Goal: Task Accomplishment & Management: Complete application form

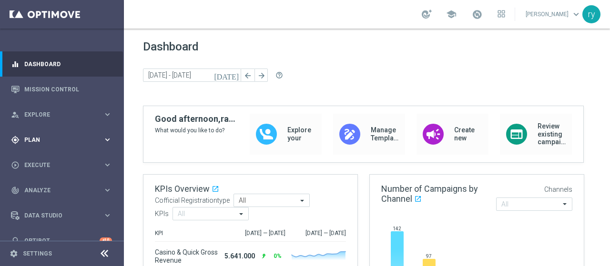
click at [84, 136] on div "gps_fixed Plan" at bounding box center [57, 140] width 92 height 9
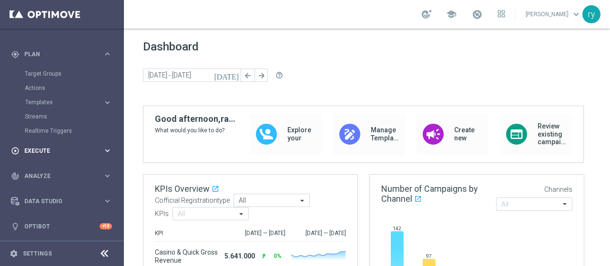
click at [80, 145] on div "play_circle_outline Execute keyboard_arrow_right" at bounding box center [61, 150] width 123 height 25
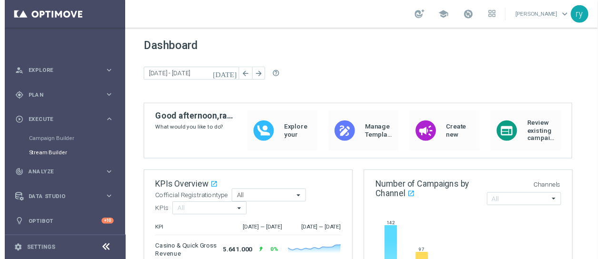
scroll to position [43, 0]
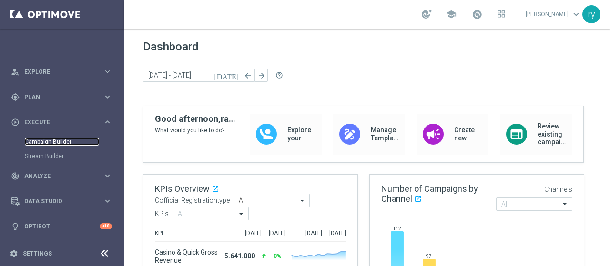
click at [71, 142] on link "Campaign Builder" at bounding box center [62, 142] width 74 height 8
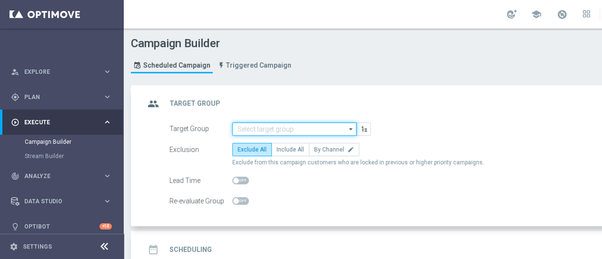
click at [234, 134] on input at bounding box center [294, 128] width 124 height 13
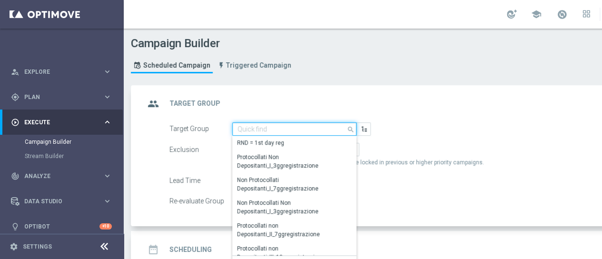
paste input "CASINO MASTER LOW CB"
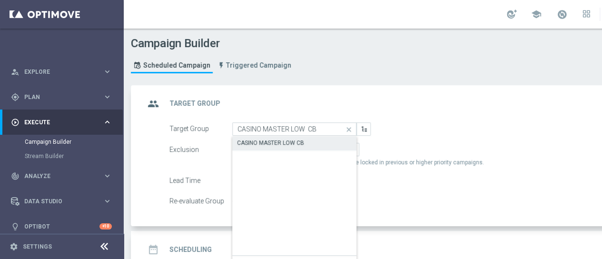
click at [254, 141] on div "CASINO MASTER LOW CB" at bounding box center [270, 143] width 67 height 9
type input "CASINO MASTER LOW CB"
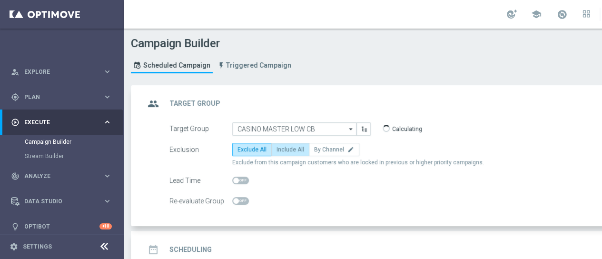
click at [277, 150] on span "Include All" at bounding box center [291, 149] width 28 height 7
click at [277, 150] on input "Include All" at bounding box center [280, 151] width 6 height 6
radio input "true"
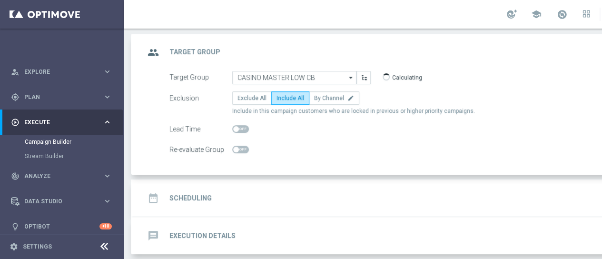
scroll to position [89, 0]
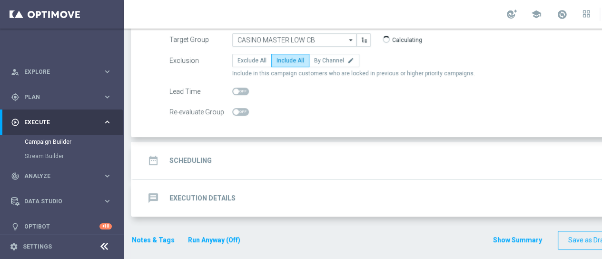
click at [286, 163] on div "date_range Scheduling keyboard_arrow_down" at bounding box center [411, 160] width 532 height 18
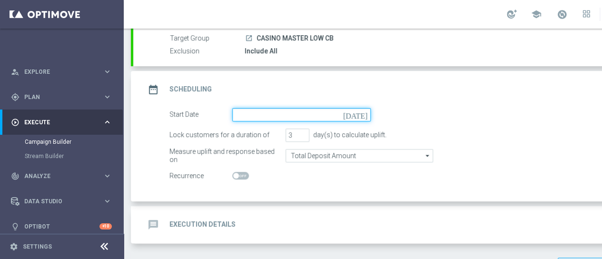
click at [346, 115] on input at bounding box center [301, 114] width 139 height 13
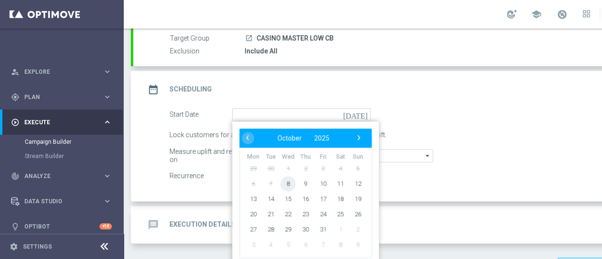
click at [288, 181] on span "8" at bounding box center [288, 183] width 15 height 15
type input "[DATE]"
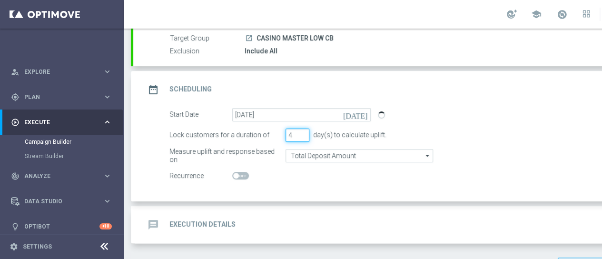
click at [306, 133] on input "4" at bounding box center [298, 135] width 24 height 13
type input "5"
click at [306, 133] on input "5" at bounding box center [298, 135] width 24 height 13
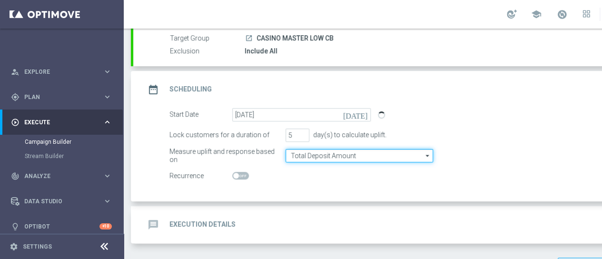
click at [302, 158] on input "Total Deposit Amount" at bounding box center [360, 155] width 148 height 13
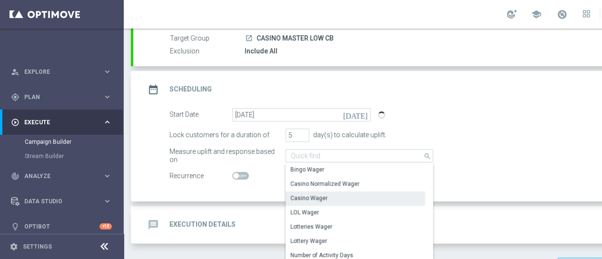
click at [310, 194] on div "Casino Wager" at bounding box center [309, 198] width 37 height 9
type input "Casino Wager"
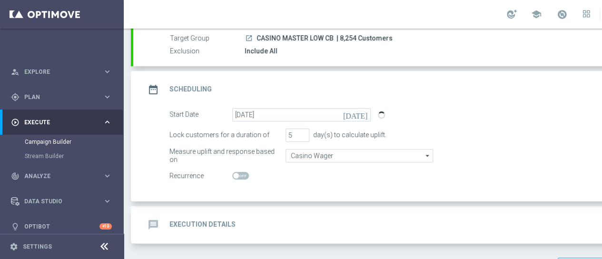
click at [524, 109] on div "Start Date [DATE] [DATE]" at bounding box center [421, 114] width 518 height 13
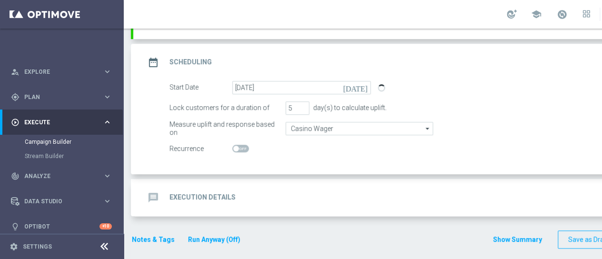
click at [260, 201] on div "message Execution Details keyboard_arrow_down" at bounding box center [411, 198] width 532 height 18
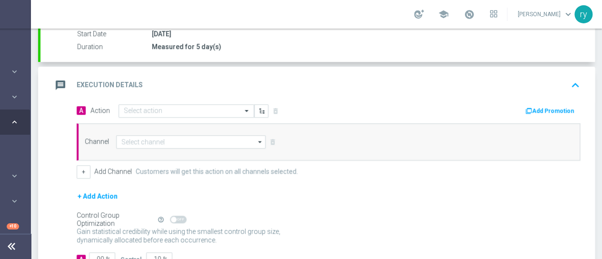
scroll to position [0, 100]
click at [555, 109] on button "Add Promotion" at bounding box center [551, 111] width 53 height 10
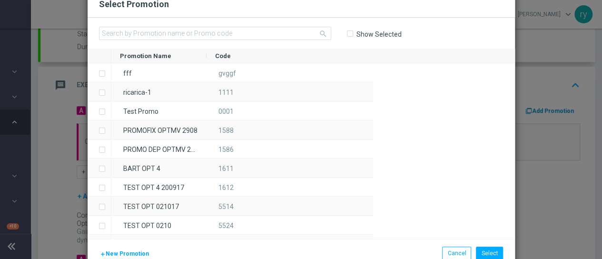
scroll to position [0, 93]
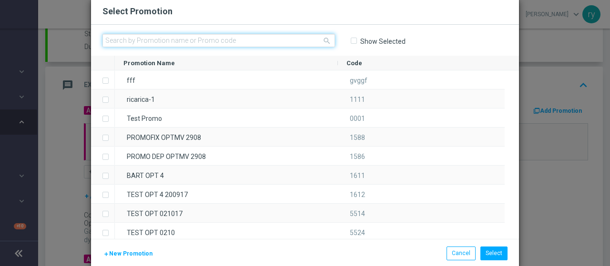
click at [192, 39] on input "text" at bounding box center [218, 40] width 232 height 13
paste input "336282"
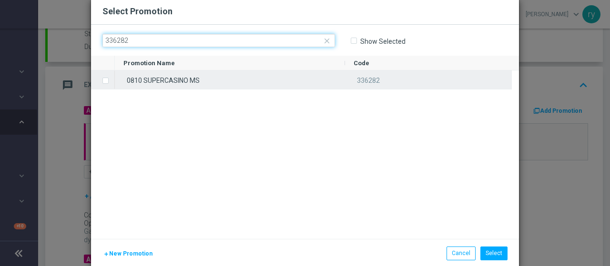
type input "336282"
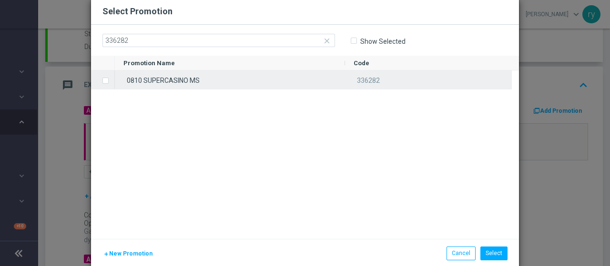
click at [195, 77] on div "0810 SUPERCASINO MS" at bounding box center [230, 79] width 230 height 19
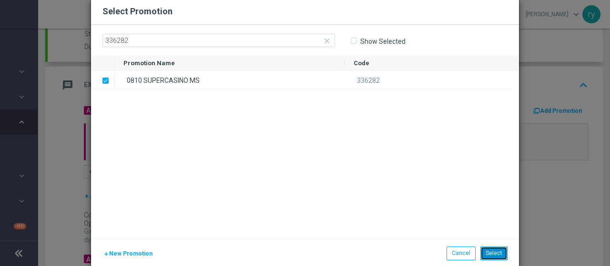
click at [497, 253] on button "Select" at bounding box center [493, 253] width 27 height 13
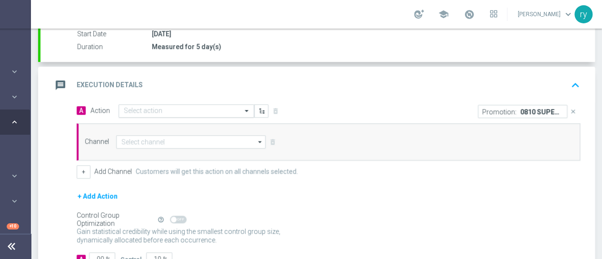
click at [159, 104] on div "Select action" at bounding box center [187, 110] width 136 height 13
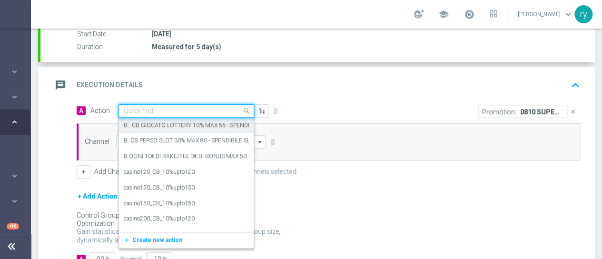
paste input "comparto100_10%upto300"
type input "comparto100_10%upto300"
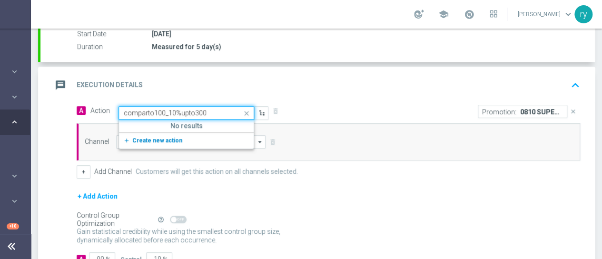
click at [166, 137] on span "Create new action" at bounding box center [157, 140] width 50 height 7
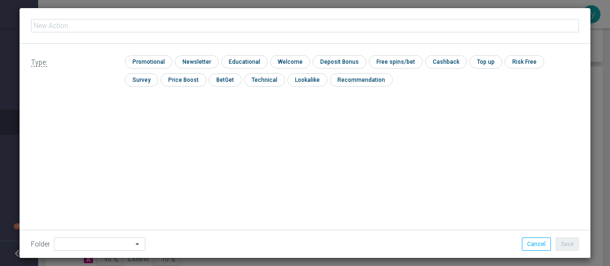
type input "comparto100_10%upto300"
click at [161, 58] on input "checkbox" at bounding box center [147, 61] width 45 height 13
checkbox input "true"
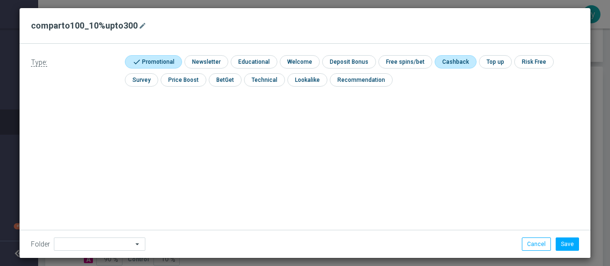
click at [445, 59] on input "checkbox" at bounding box center [454, 61] width 40 height 13
checkbox input "true"
click at [565, 246] on button "Save" at bounding box center [566, 244] width 23 height 13
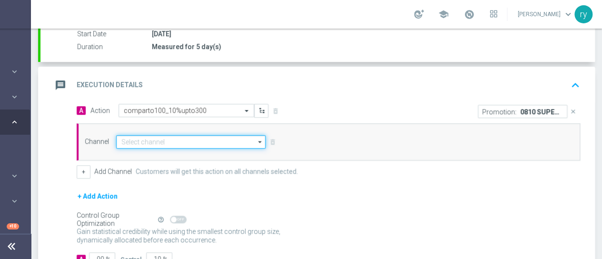
click at [150, 141] on input at bounding box center [191, 141] width 150 height 13
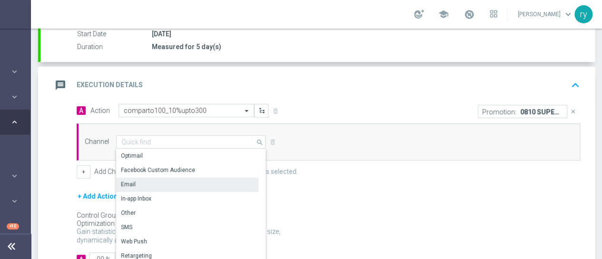
click at [154, 180] on div "Email" at bounding box center [187, 184] width 142 height 13
type input "Email"
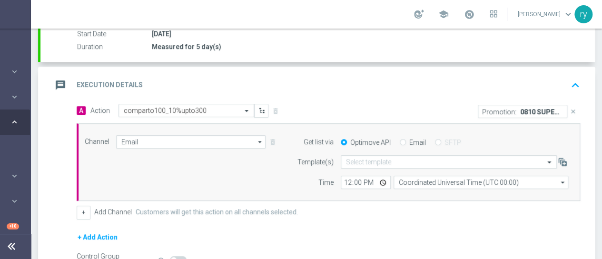
click at [405, 145] on div "Email" at bounding box center [413, 142] width 26 height 9
click at [405, 143] on div "Email" at bounding box center [413, 142] width 26 height 9
click at [405, 141] on input "Email" at bounding box center [403, 143] width 6 height 6
radio input "true"
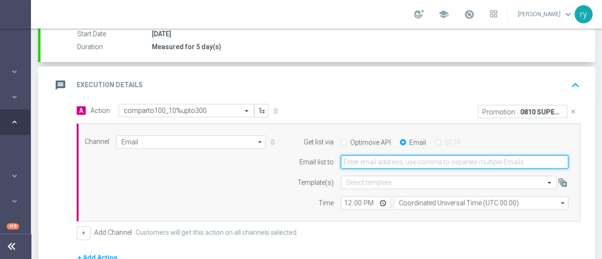
click at [401, 160] on input "email" at bounding box center [455, 161] width 228 height 13
type input "[EMAIL_ADDRESS][DOMAIN_NAME]"
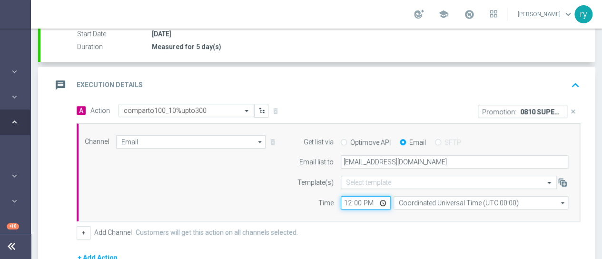
click at [348, 203] on input "12:00" at bounding box center [366, 202] width 50 height 13
type input "18:00"
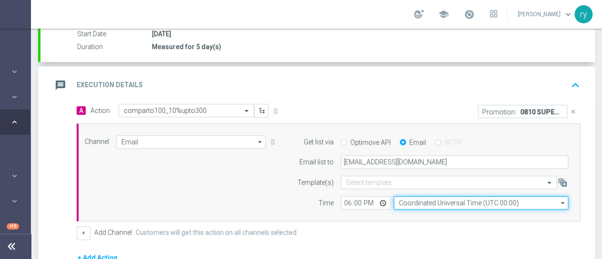
click at [421, 202] on input "Coordinated Universal Time (UTC 00:00)" at bounding box center [481, 202] width 175 height 13
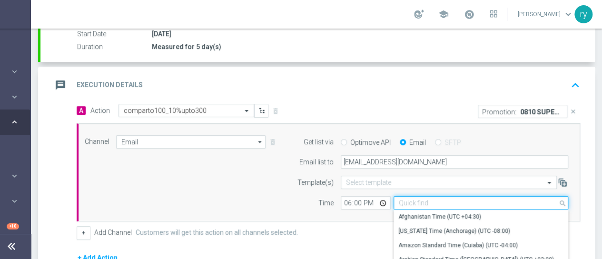
click at [421, 202] on input at bounding box center [481, 202] width 175 height 13
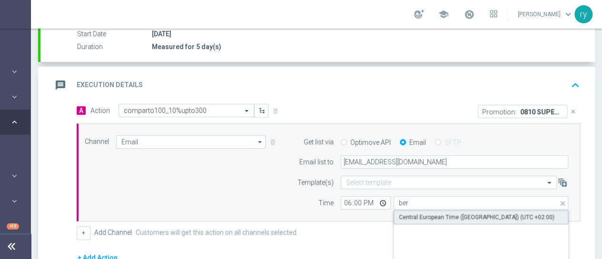
click at [421, 217] on div "Central European Time ([GEOGRAPHIC_DATA]) (UTC +02:00)" at bounding box center [477, 217] width 156 height 9
type input "Central European Time ([GEOGRAPHIC_DATA]) (UTC +02:00)"
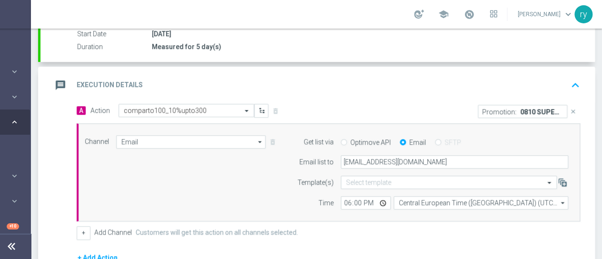
click at [398, 220] on div "Channel Email Email arrow_drop_down Show Selected 1 of 20 Optimail" at bounding box center [329, 172] width 504 height 99
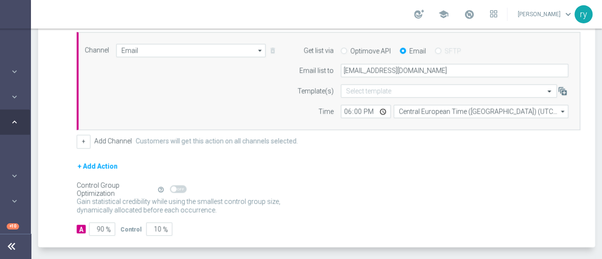
scroll to position [285, 0]
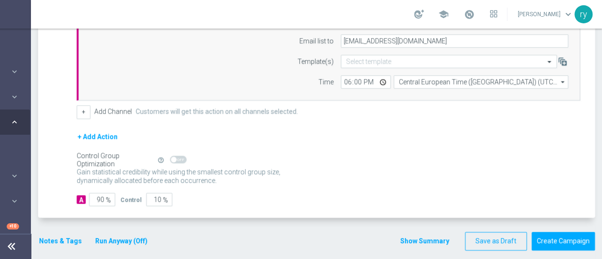
click at [66, 235] on button "Notes & Tags" at bounding box center [60, 241] width 45 height 12
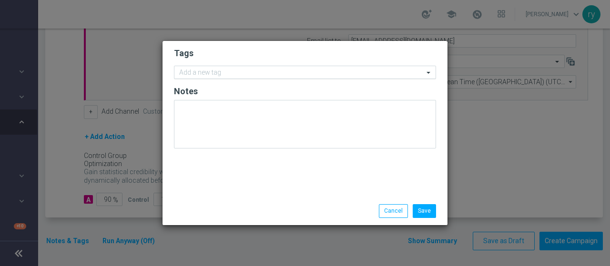
click at [215, 70] on div "Add a new tag" at bounding box center [298, 73] width 249 height 12
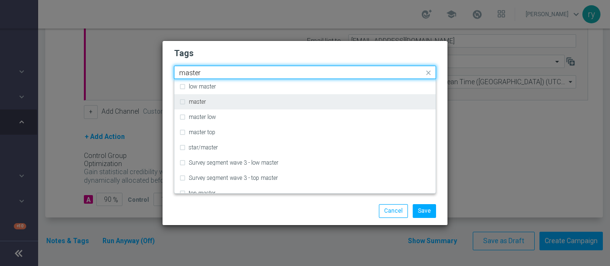
click at [224, 98] on div "master" at bounding box center [304, 101] width 251 height 15
type input "master"
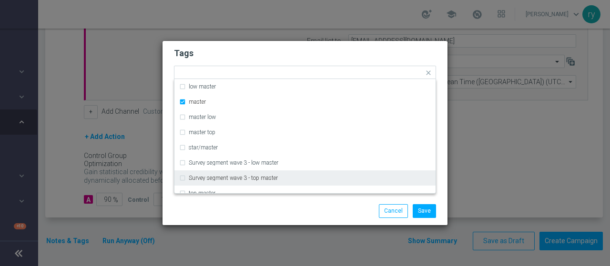
drag, startPoint x: 252, startPoint y: 214, endPoint x: 254, endPoint y: 204, distance: 9.6
click at [253, 213] on div "Save Cancel" at bounding box center [305, 210] width 276 height 13
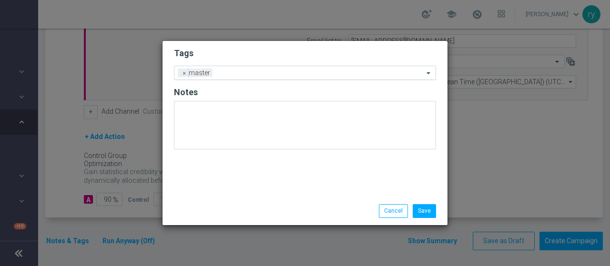
click at [228, 70] on div "Add a new tag × master" at bounding box center [298, 72] width 249 height 13
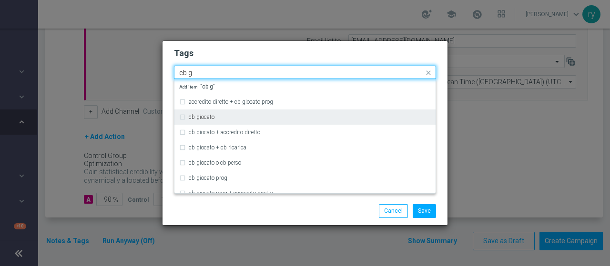
click at [217, 115] on div "cb giocato" at bounding box center [310, 117] width 242 height 6
type input "cb g"
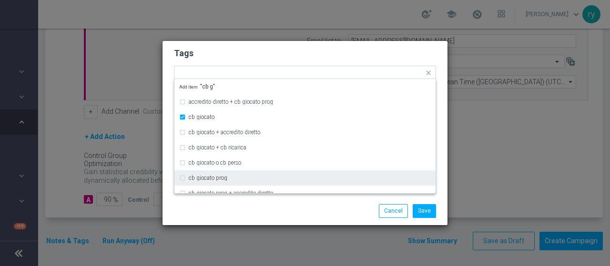
click at [262, 211] on div "Save Cancel" at bounding box center [351, 210] width 184 height 13
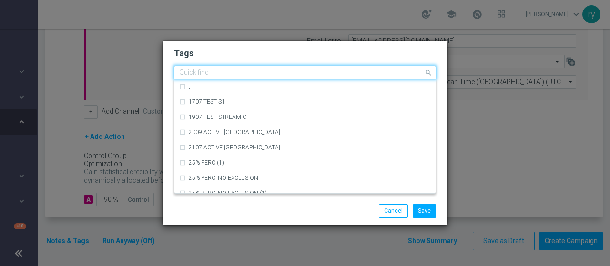
click at [287, 75] on input "text" at bounding box center [301, 73] width 244 height 8
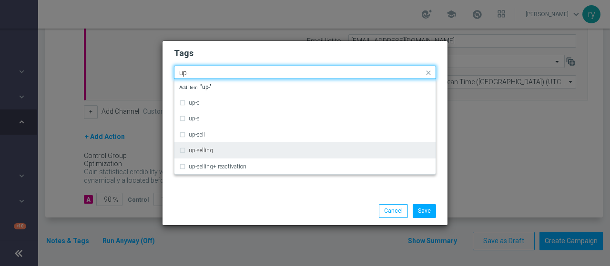
click at [245, 150] on div "up-selling" at bounding box center [310, 151] width 242 height 6
type input "up-"
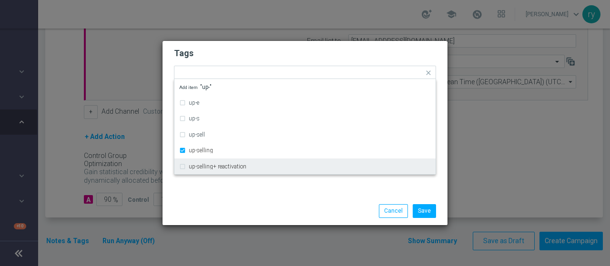
click at [250, 198] on div "Tags Quick find × master × cb giocato × up-selling up-e up-s up-sell up-selling…" at bounding box center [304, 133] width 285 height 184
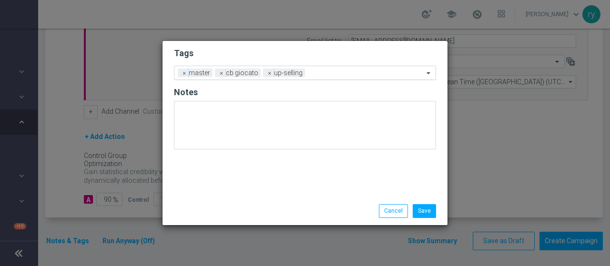
click at [328, 79] on div "Add a new tag × master × cb giocato × up-selling" at bounding box center [305, 73] width 262 height 14
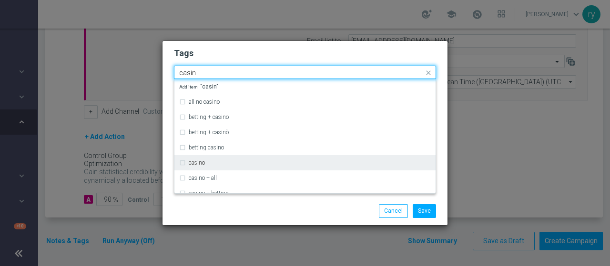
click at [226, 166] on div "casino" at bounding box center [304, 162] width 251 height 15
type input "casin"
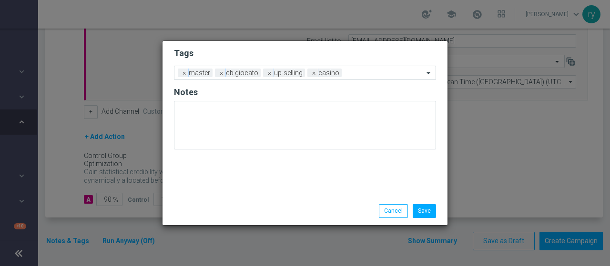
click at [244, 211] on div "Save Cancel" at bounding box center [305, 210] width 276 height 13
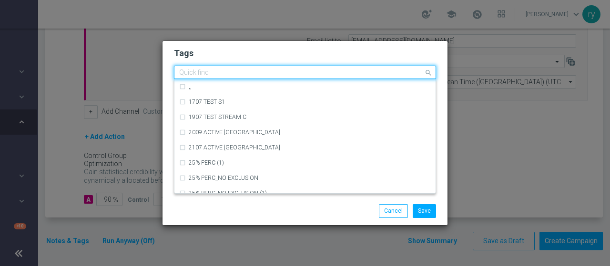
click at [353, 71] on input "text" at bounding box center [301, 73] width 244 height 8
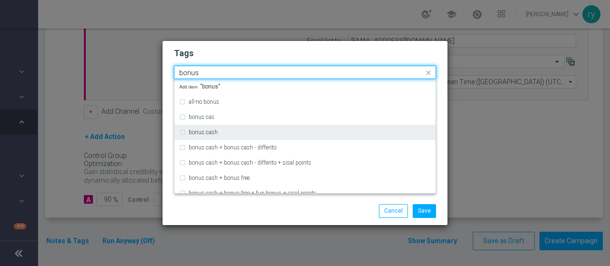
click at [276, 127] on div "bonus cash" at bounding box center [304, 132] width 251 height 15
type input "bonus"
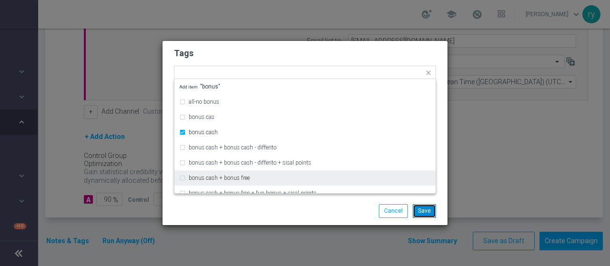
click at [428, 207] on button "Save" at bounding box center [423, 210] width 23 height 13
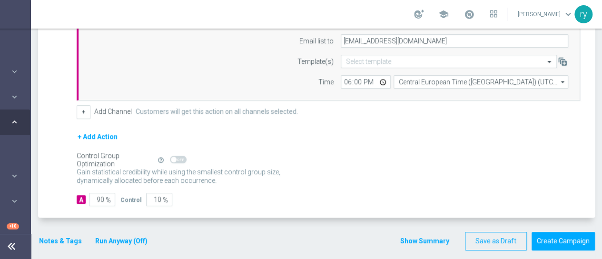
click at [50, 240] on button "Notes & Tags" at bounding box center [60, 241] width 45 height 12
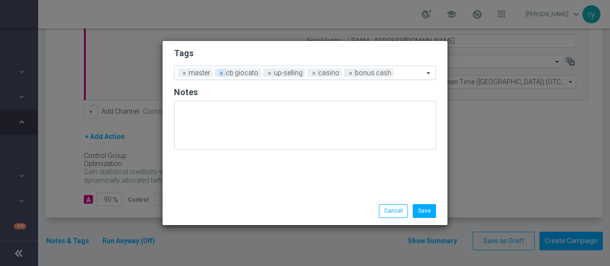
click at [220, 74] on span "×" at bounding box center [221, 73] width 9 height 9
click at [220, 74] on input "text" at bounding box center [319, 74] width 207 height 8
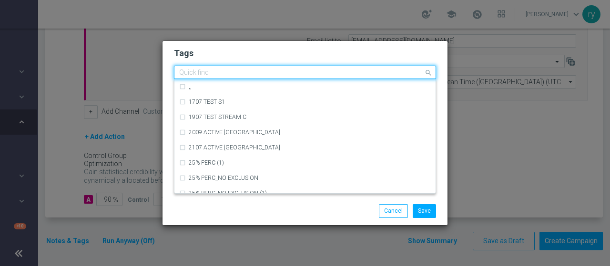
click at [220, 74] on input "text" at bounding box center [301, 73] width 244 height 8
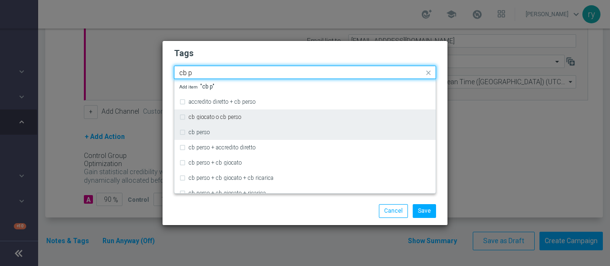
click at [222, 129] on div "cb perso" at bounding box center [304, 132] width 251 height 15
type input "cb p"
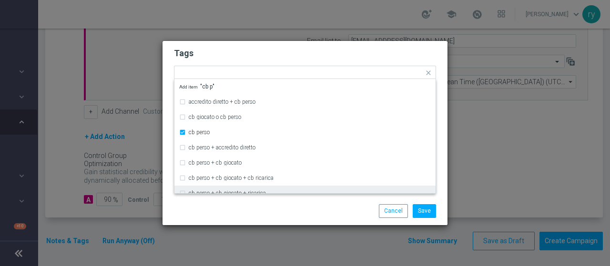
click at [238, 218] on div "Save Cancel" at bounding box center [305, 210] width 276 height 13
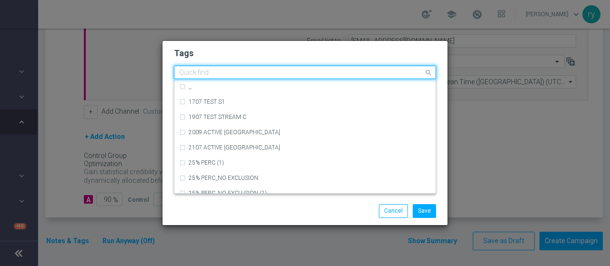
click at [305, 70] on input "text" at bounding box center [301, 73] width 244 height 8
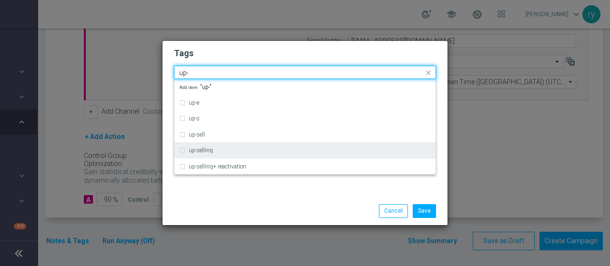
click at [242, 149] on div "up-selling" at bounding box center [310, 151] width 242 height 6
type input "up-"
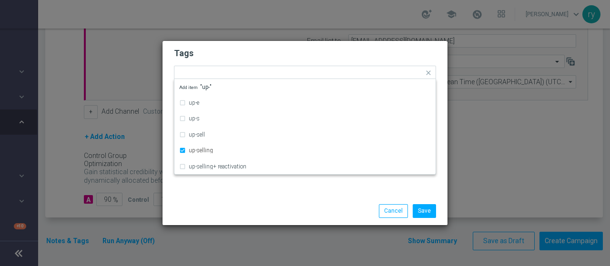
click at [241, 195] on div "Tags Quick find × master × [PERSON_NAME] × up-selling up-e up-s up-sell up-sell…" at bounding box center [304, 119] width 285 height 156
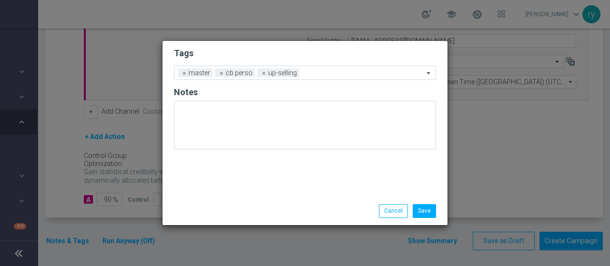
click at [311, 80] on form "Tags Add a new tag × master × [PERSON_NAME] × up-selling Notes" at bounding box center [305, 100] width 262 height 111
click at [311, 74] on input "text" at bounding box center [363, 74] width 120 height 8
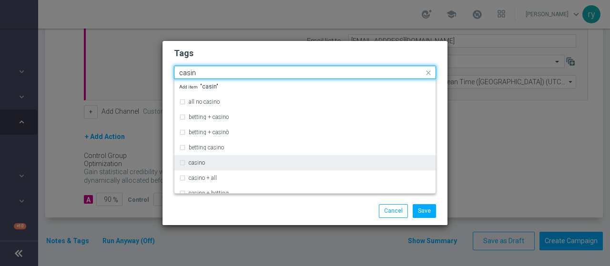
click at [247, 158] on div "casino" at bounding box center [304, 162] width 251 height 15
type input "casin"
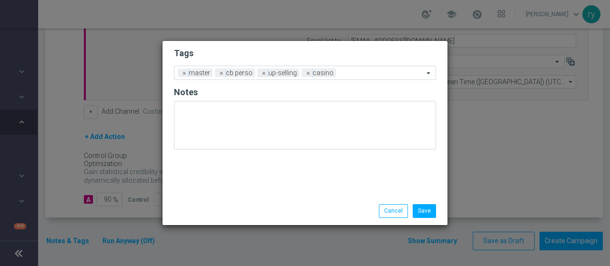
click at [232, 202] on div "Save Cancel" at bounding box center [304, 211] width 285 height 28
click at [346, 79] on div "Add a new tag × master × [PERSON_NAME] × up-selling × casino" at bounding box center [305, 73] width 262 height 14
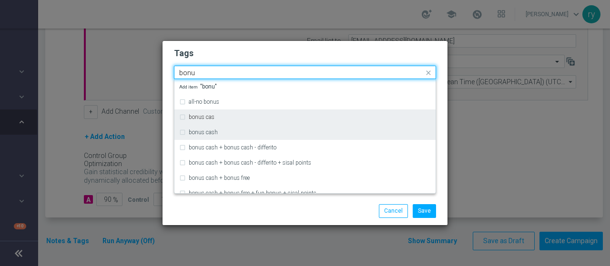
click at [230, 130] on div "bonus cash" at bounding box center [310, 133] width 242 height 6
type input "bonu"
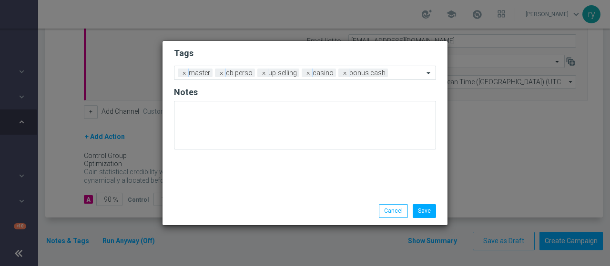
click at [251, 211] on div "Save Cancel" at bounding box center [305, 210] width 276 height 13
click at [422, 209] on button "Save" at bounding box center [423, 210] width 23 height 13
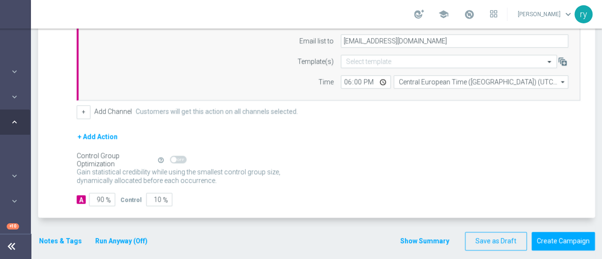
click at [59, 239] on button "Notes & Tags" at bounding box center [60, 241] width 45 height 12
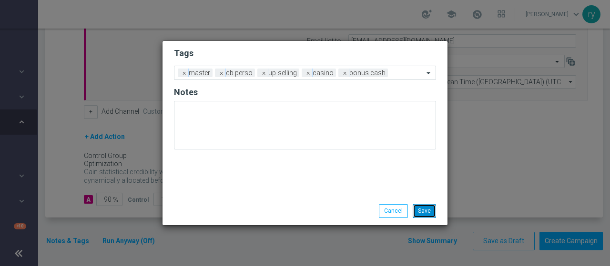
click at [425, 215] on button "Save" at bounding box center [423, 210] width 23 height 13
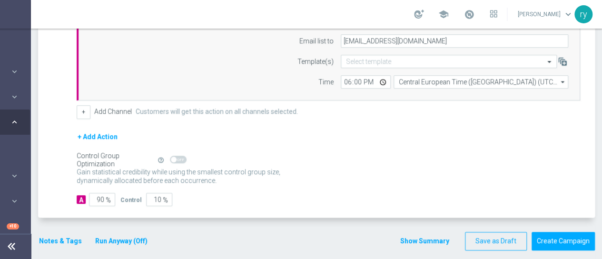
click at [409, 239] on button "Show Summary" at bounding box center [425, 241] width 50 height 11
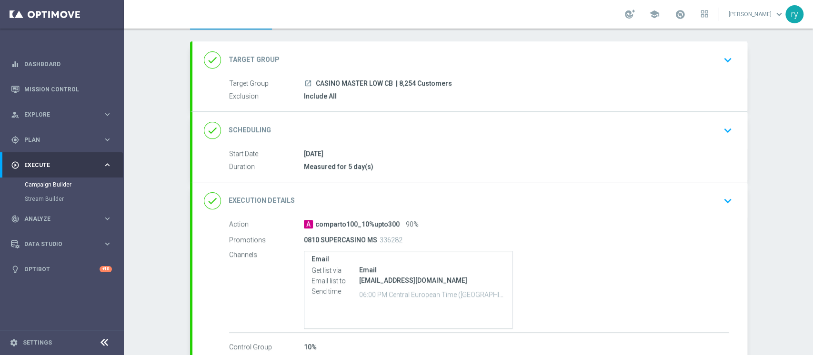
scroll to position [63, 0]
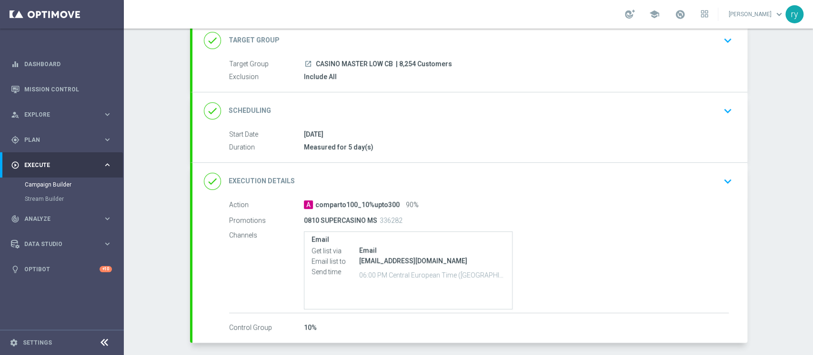
click at [609, 42] on icon "keyboard_arrow_down" at bounding box center [728, 40] width 14 height 14
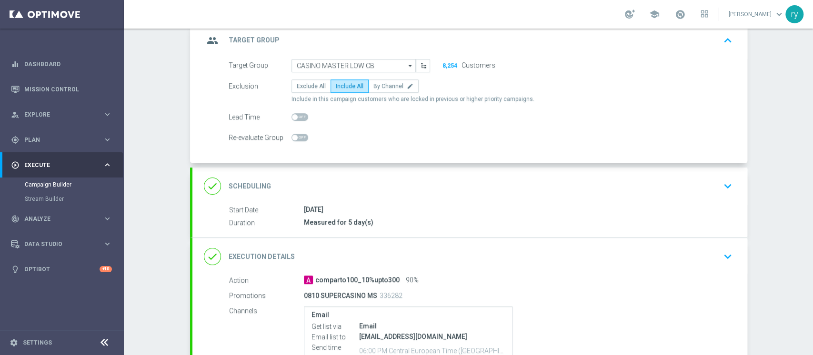
click at [406, 66] on icon "arrow_drop_down" at bounding box center [411, 66] width 10 height 12
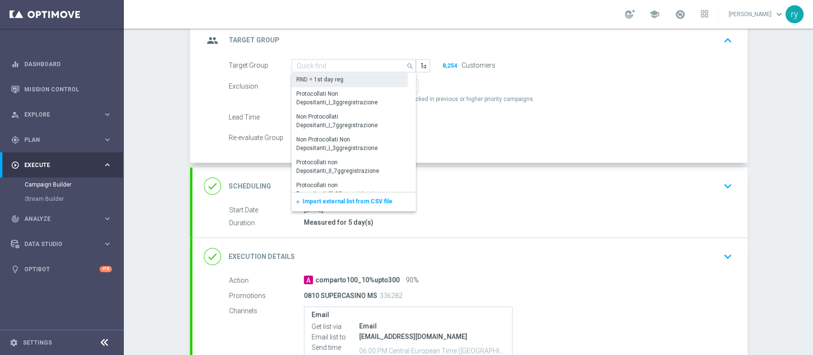
click at [373, 76] on div "RND = 1st day reg" at bounding box center [349, 79] width 117 height 13
type input "RND = 1st day reg"
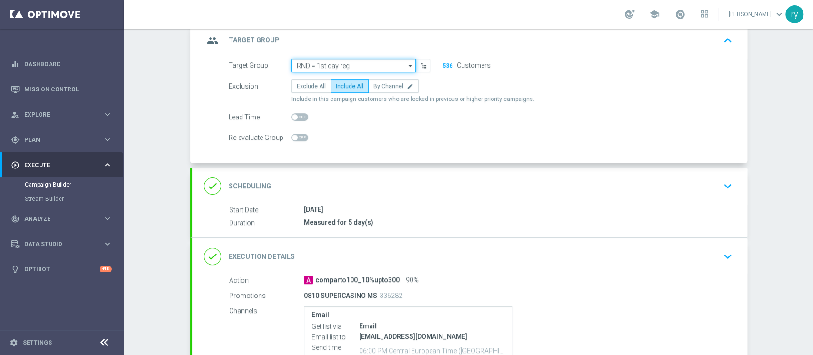
click at [389, 63] on input "RND = 1st day reg" at bounding box center [353, 65] width 124 height 13
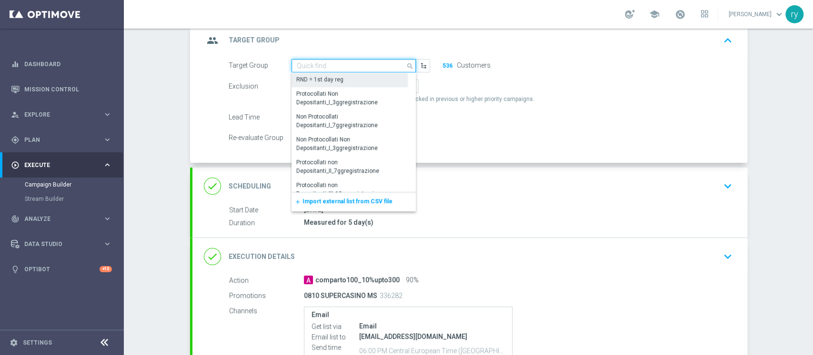
paste input "CASINO MASTER LOW CB"
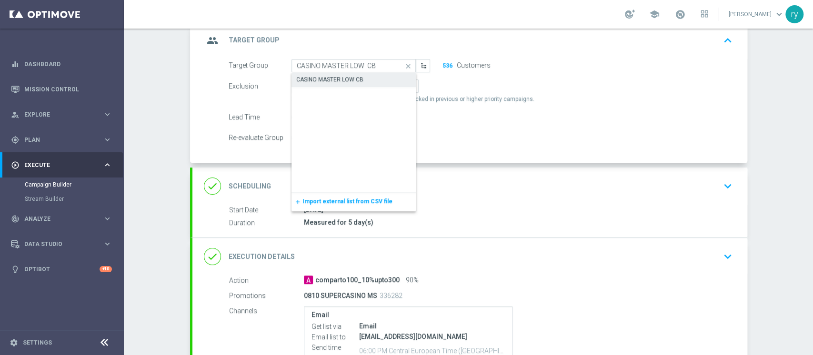
click at [332, 73] on div "CASINO MASTER LOW CB" at bounding box center [353, 79] width 125 height 13
type input "CASINO MASTER LOW CB"
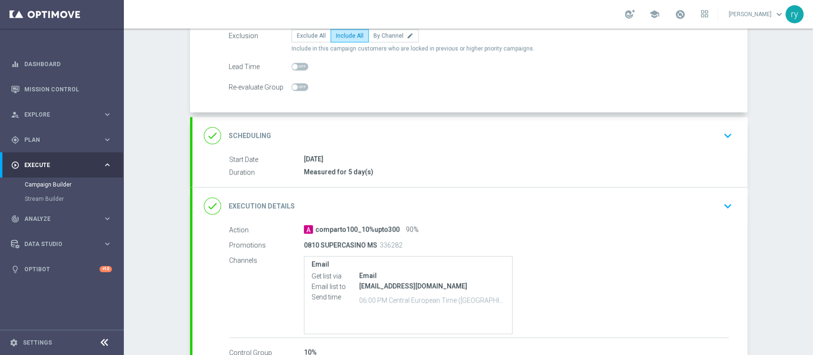
scroll to position [177, 0]
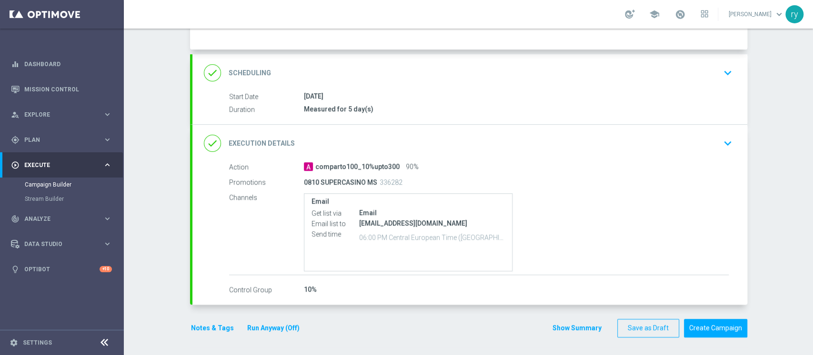
click at [205, 266] on button "Notes & Tags" at bounding box center [212, 328] width 45 height 12
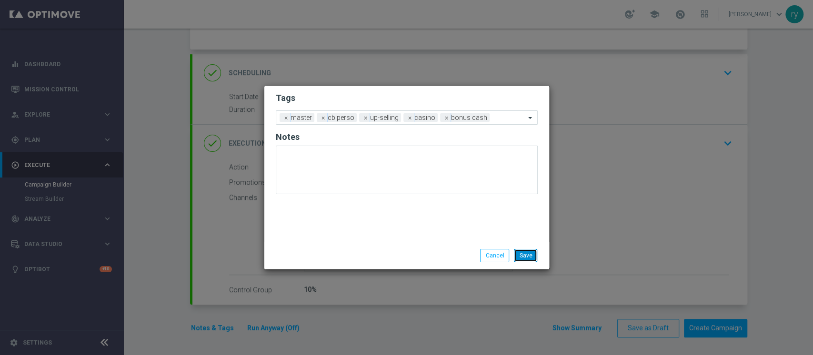
click at [526, 252] on button "Save" at bounding box center [525, 255] width 23 height 13
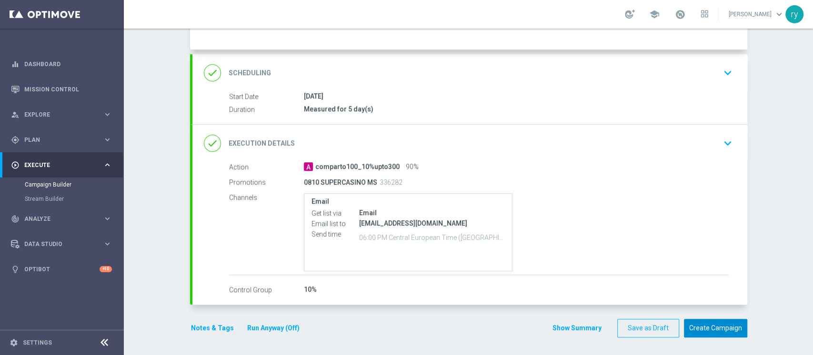
click at [609, 266] on button "Create Campaign" at bounding box center [715, 328] width 63 height 19
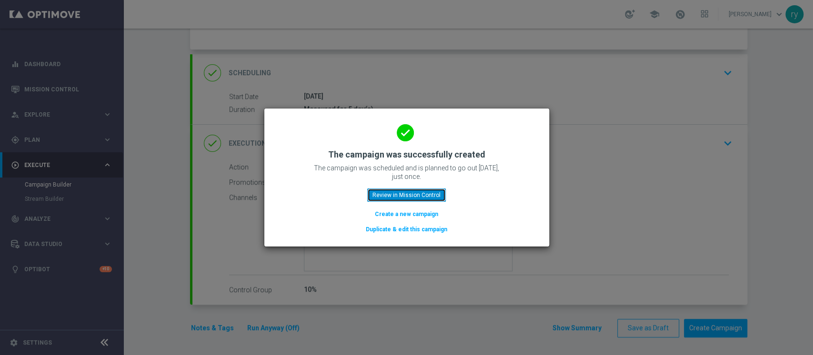
click at [422, 196] on button "Review in Mission Control" at bounding box center [406, 195] width 79 height 13
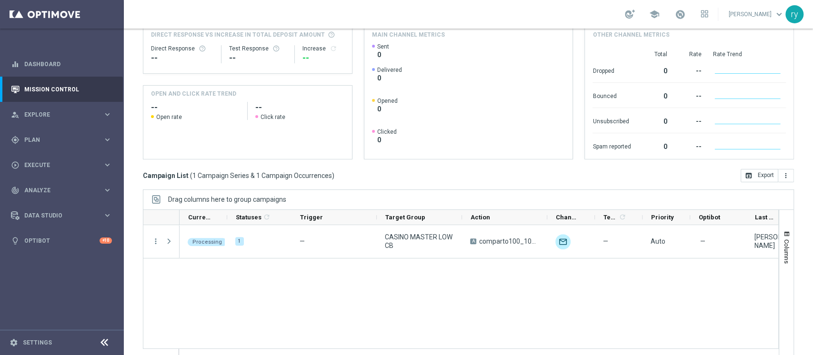
scroll to position [120, 0]
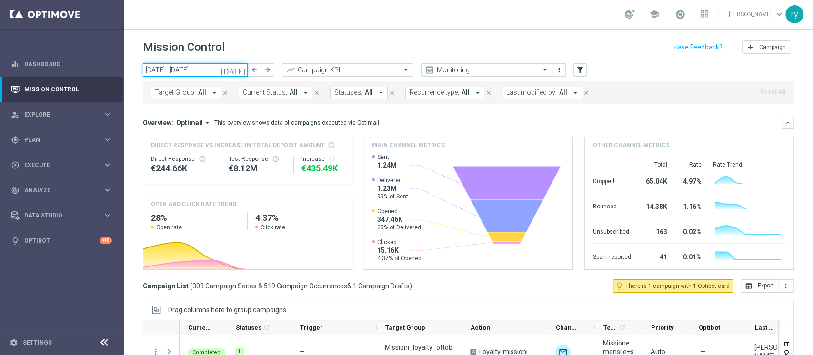
click at [200, 70] on input "06 Oct 2025 - 12 Oct 2025" at bounding box center [195, 69] width 105 height 13
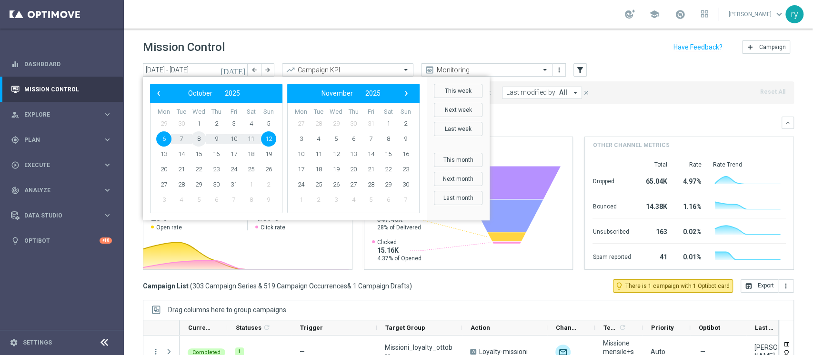
click at [200, 139] on span "8" at bounding box center [198, 138] width 15 height 15
type input "[DATE] - [DATE]"
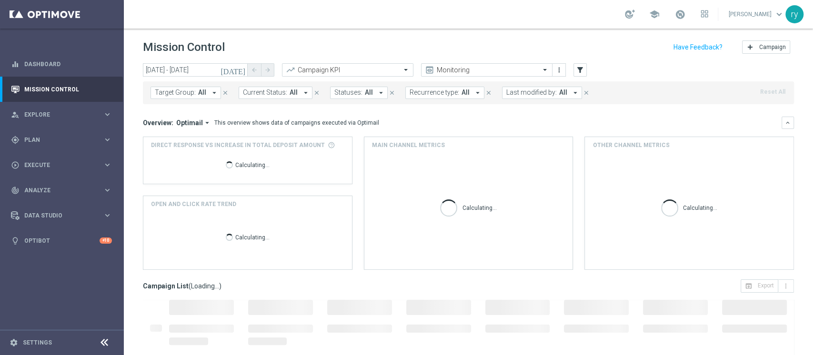
click at [571, 94] on icon "arrow_drop_down" at bounding box center [575, 93] width 9 height 9
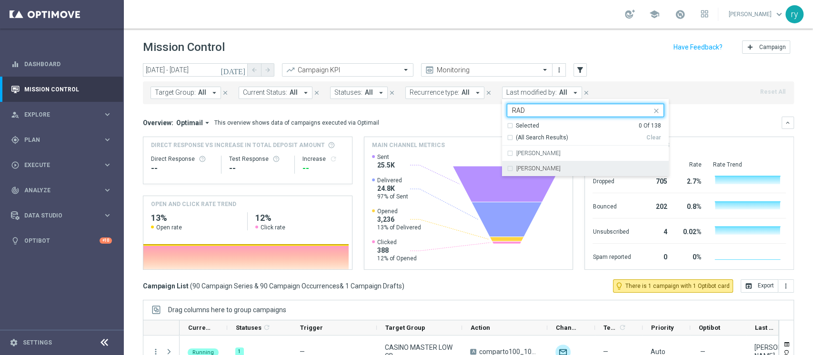
click at [569, 166] on div "[PERSON_NAME]" at bounding box center [590, 169] width 148 height 6
type input "RAD"
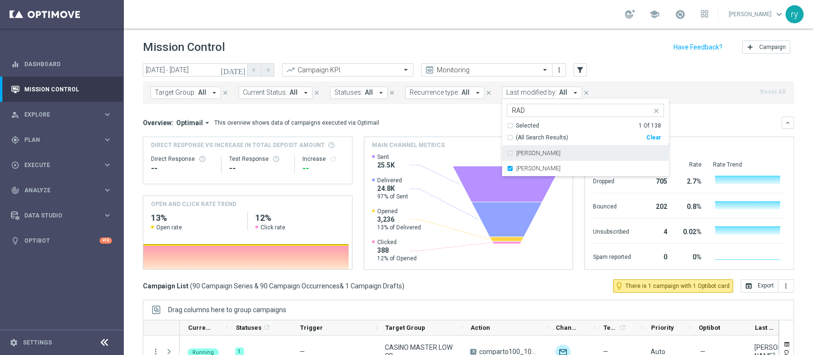
click at [730, 92] on div "Target Group: All arrow_drop_down close Current Status: All arrow_drop_down clo…" at bounding box center [468, 92] width 651 height 23
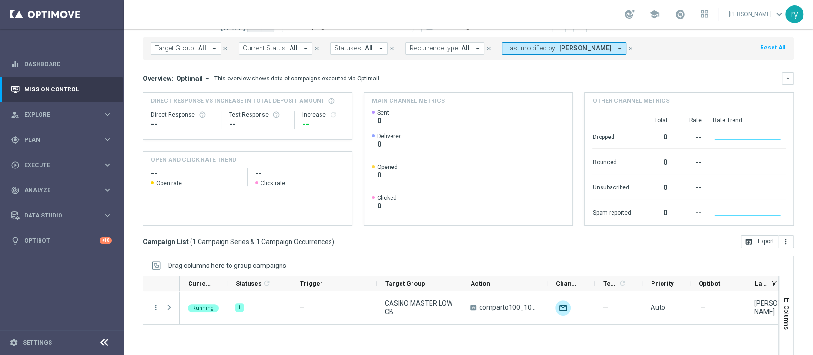
scroll to position [63, 0]
